Goal: Navigation & Orientation: Find specific page/section

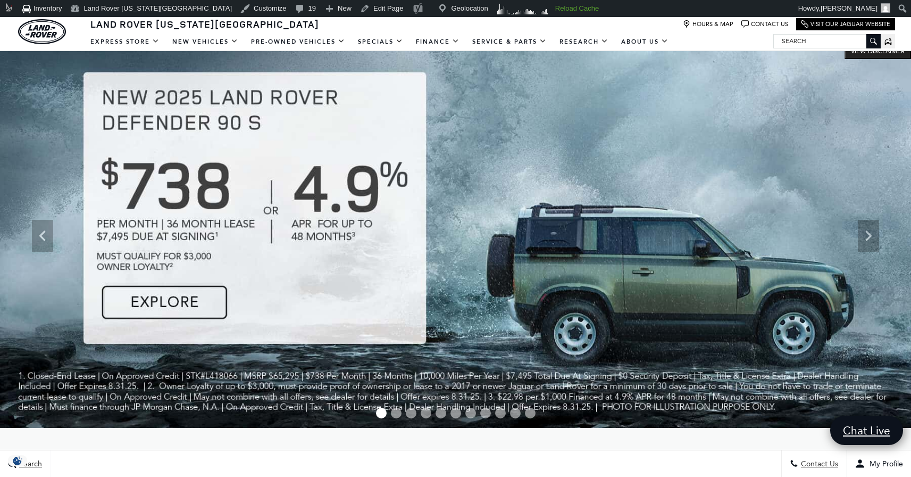
scroll to position [25, 0]
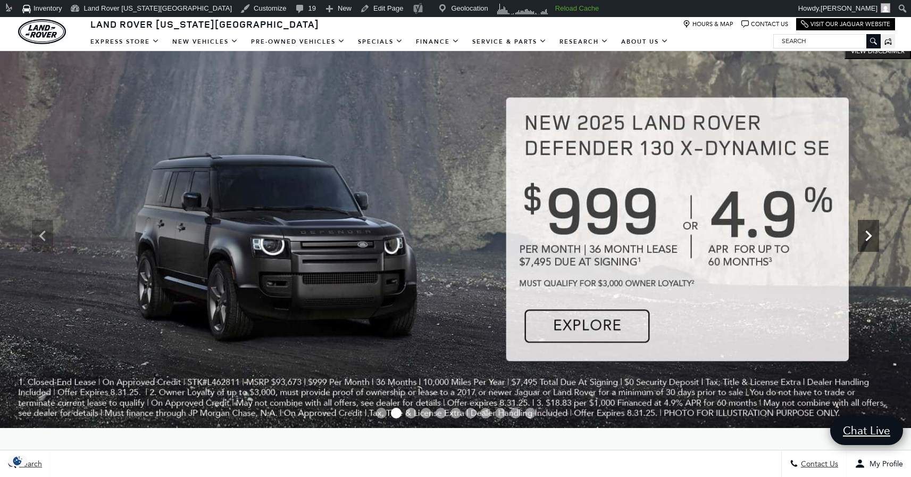
click at [865, 232] on icon "Next" at bounding box center [868, 235] width 21 height 21
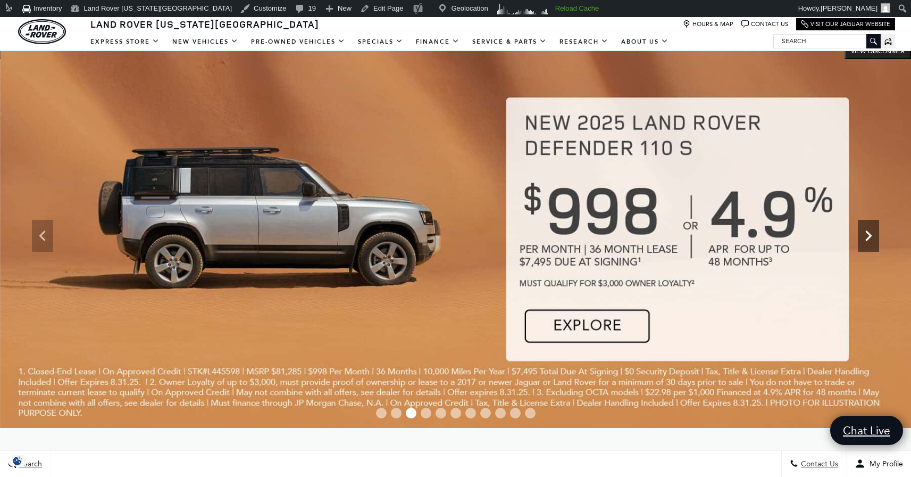
click at [865, 232] on icon "Next" at bounding box center [868, 235] width 21 height 21
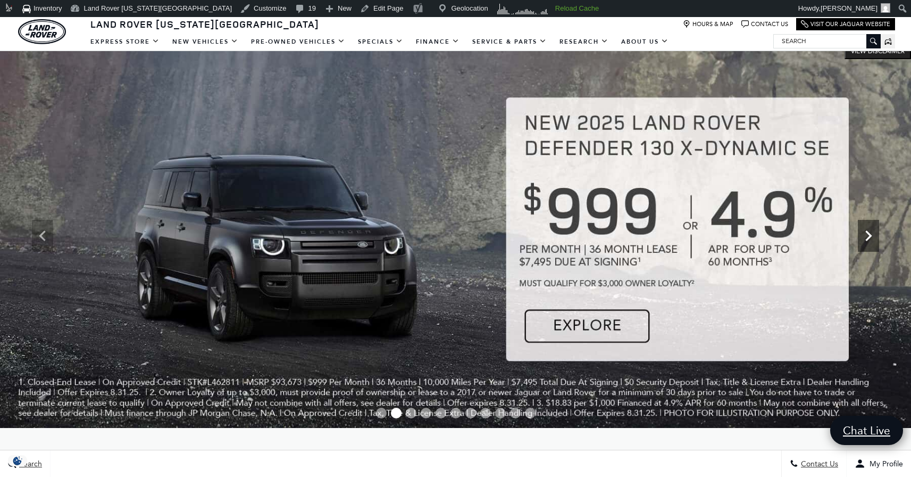
click at [873, 234] on icon "Next" at bounding box center [868, 235] width 21 height 21
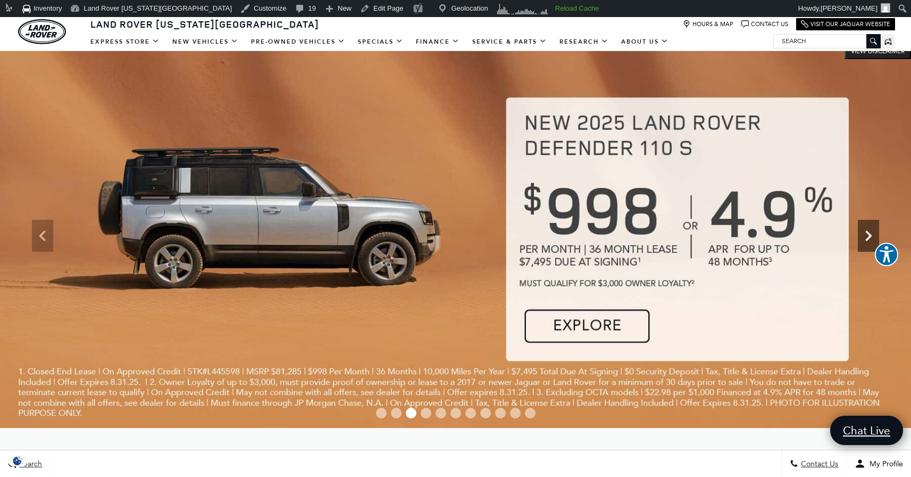
click at [873, 234] on icon "Next" at bounding box center [868, 235] width 21 height 21
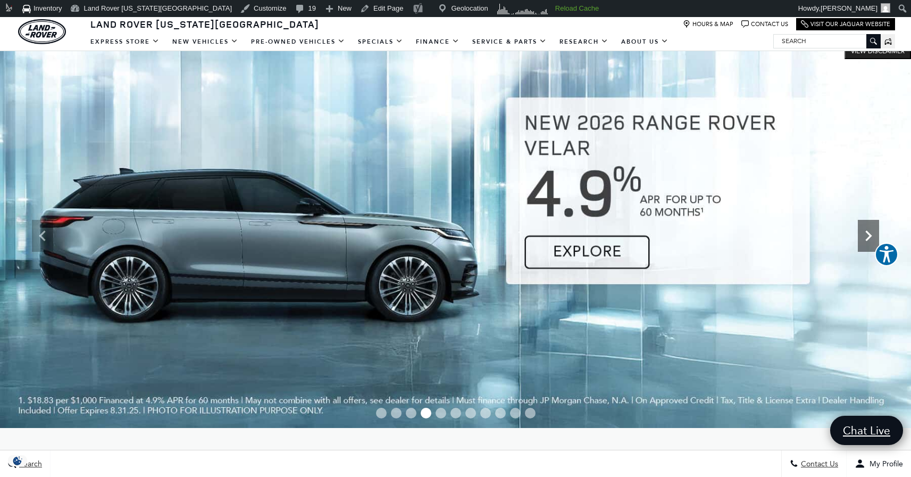
click at [873, 234] on icon "Next" at bounding box center [868, 235] width 21 height 21
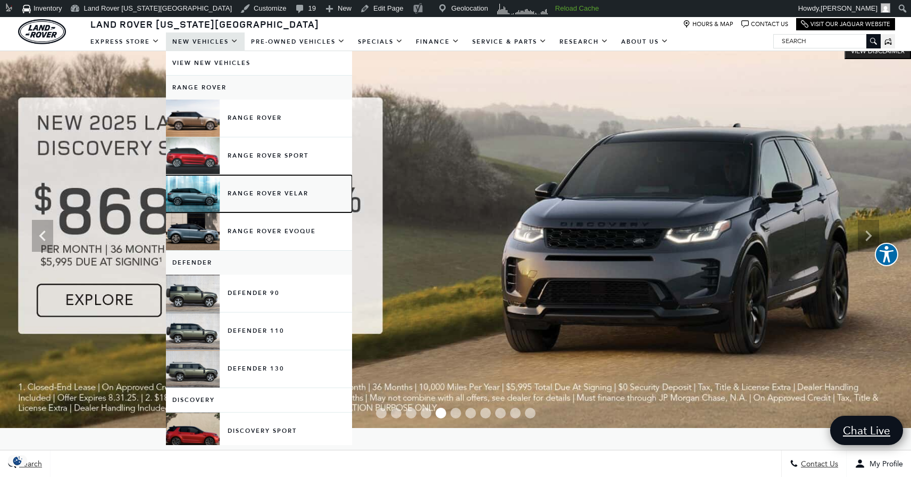
click at [197, 192] on link "Range Rover Velar" at bounding box center [259, 193] width 186 height 37
